Goal: Find specific page/section: Find specific page/section

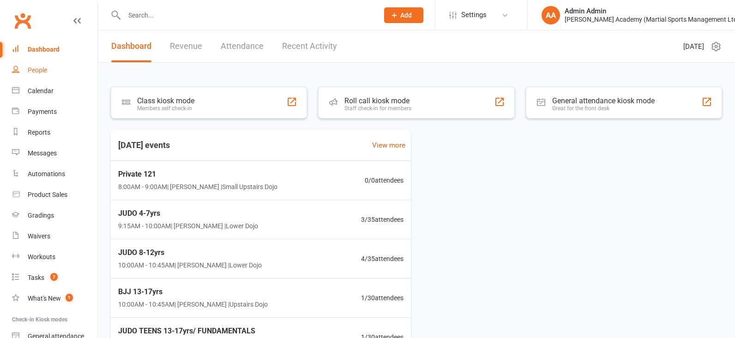
click at [45, 69] on div "People" at bounding box center [37, 69] width 19 height 7
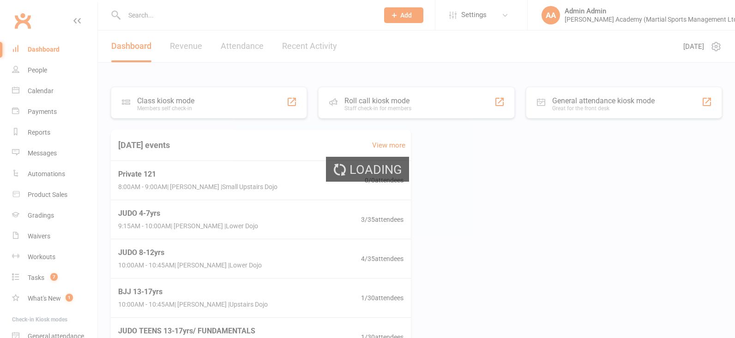
select select "100"
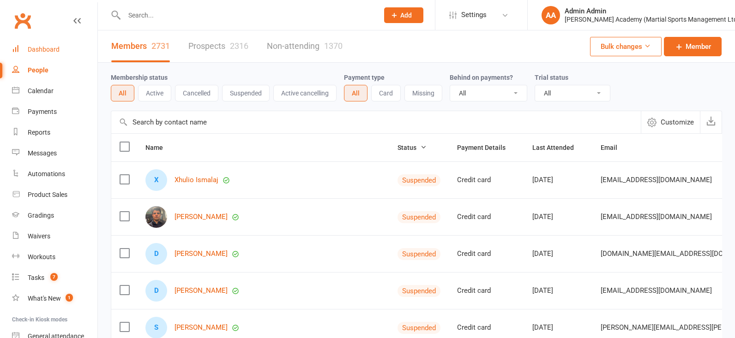
click at [49, 48] on div "Dashboard" at bounding box center [44, 49] width 32 height 7
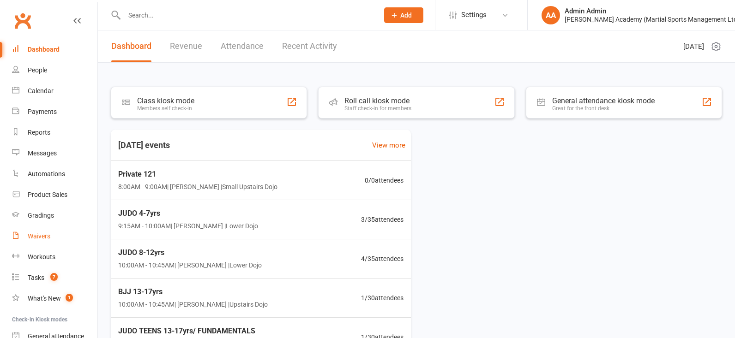
click at [43, 239] on div "Waivers" at bounding box center [39, 236] width 23 height 7
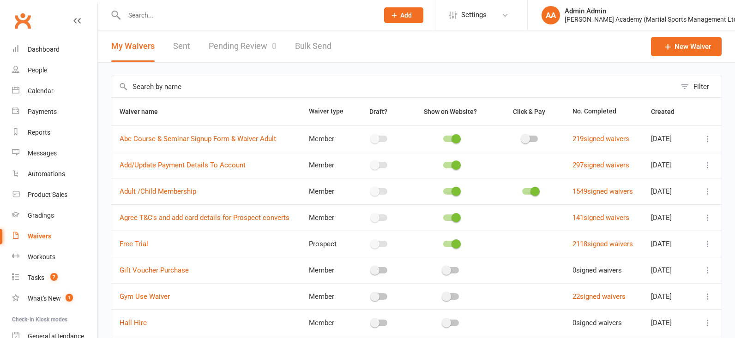
scroll to position [19, 0]
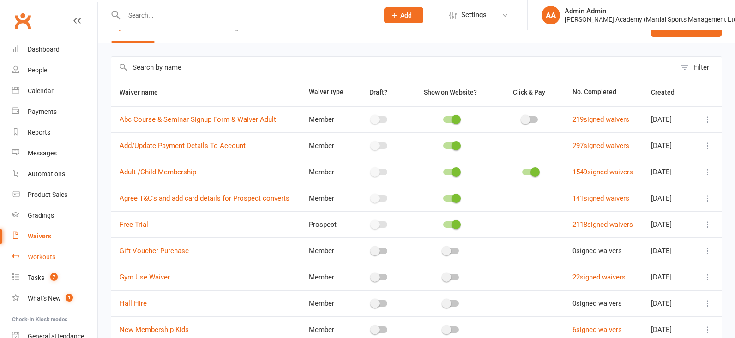
click at [46, 256] on div "Workouts" at bounding box center [42, 256] width 28 height 7
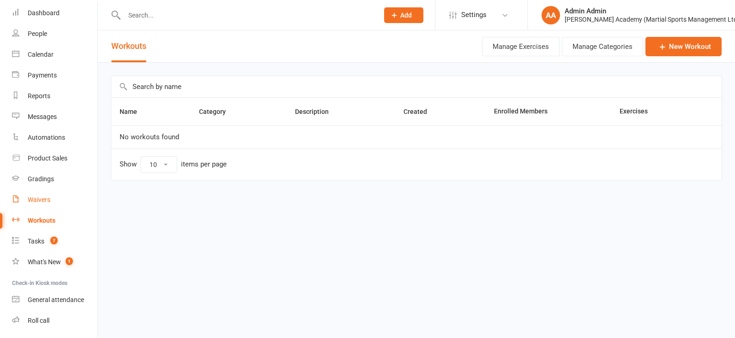
scroll to position [36, 0]
drag, startPoint x: 37, startPoint y: 204, endPoint x: 88, endPoint y: 179, distance: 56.4
click at [37, 204] on div "Waivers" at bounding box center [39, 200] width 23 height 7
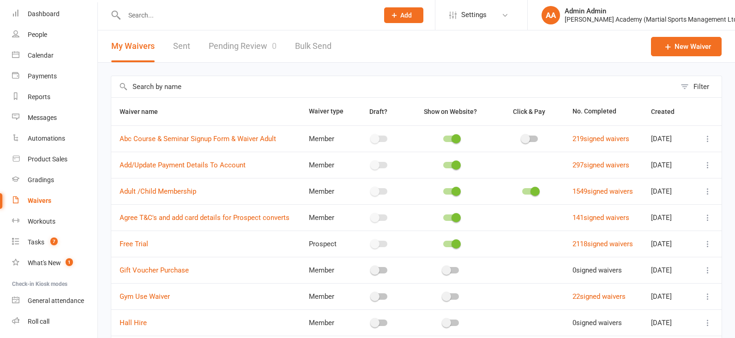
click at [180, 48] on link "Sent" at bounding box center [181, 46] width 17 height 32
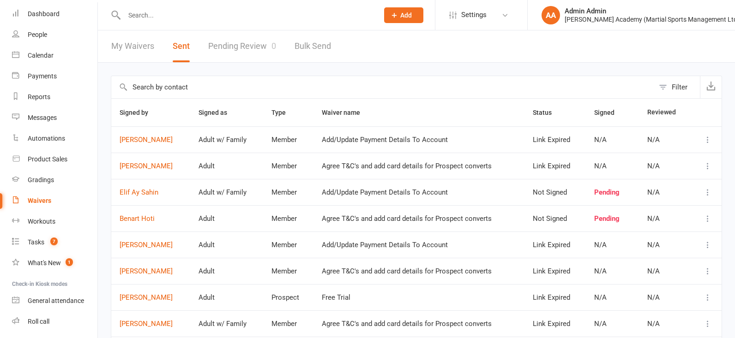
click at [178, 18] on input "text" at bounding box center [246, 15] width 251 height 13
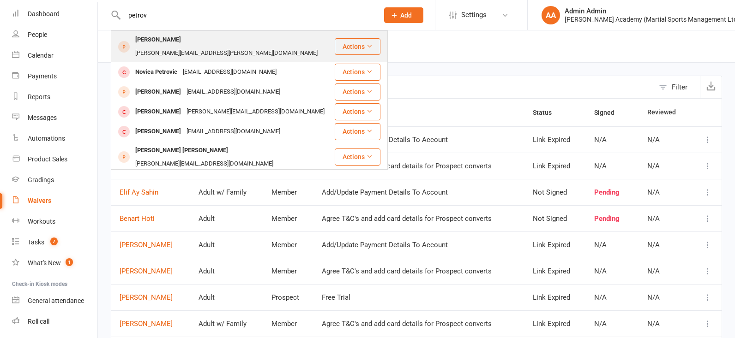
type input "petrov"
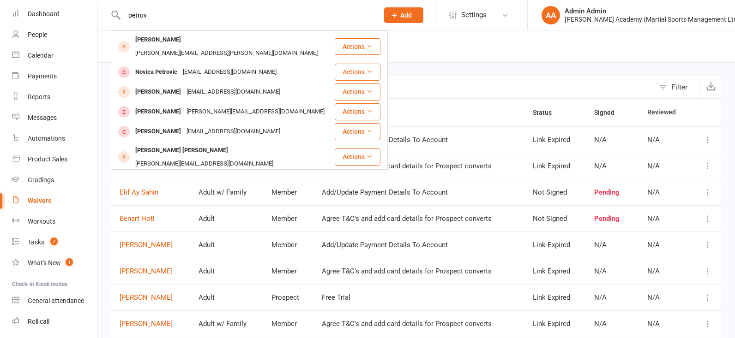
drag, startPoint x: 174, startPoint y: 41, endPoint x: 181, endPoint y: 40, distance: 7.5
click at [174, 41] on div "[PERSON_NAME]" at bounding box center [157, 39] width 51 height 13
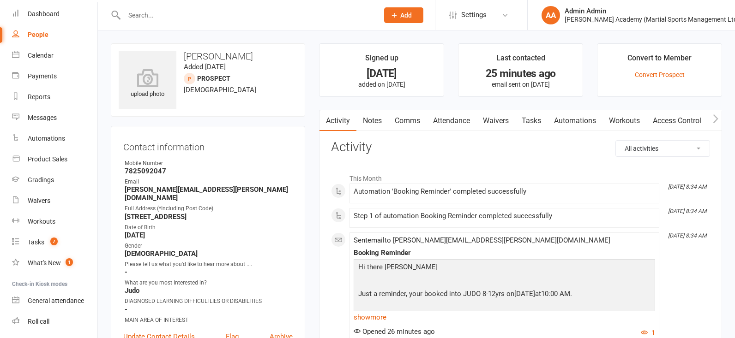
click at [167, 19] on input "text" at bounding box center [246, 15] width 251 height 13
type input "petrov"
